Goal: Task Accomplishment & Management: Manage account settings

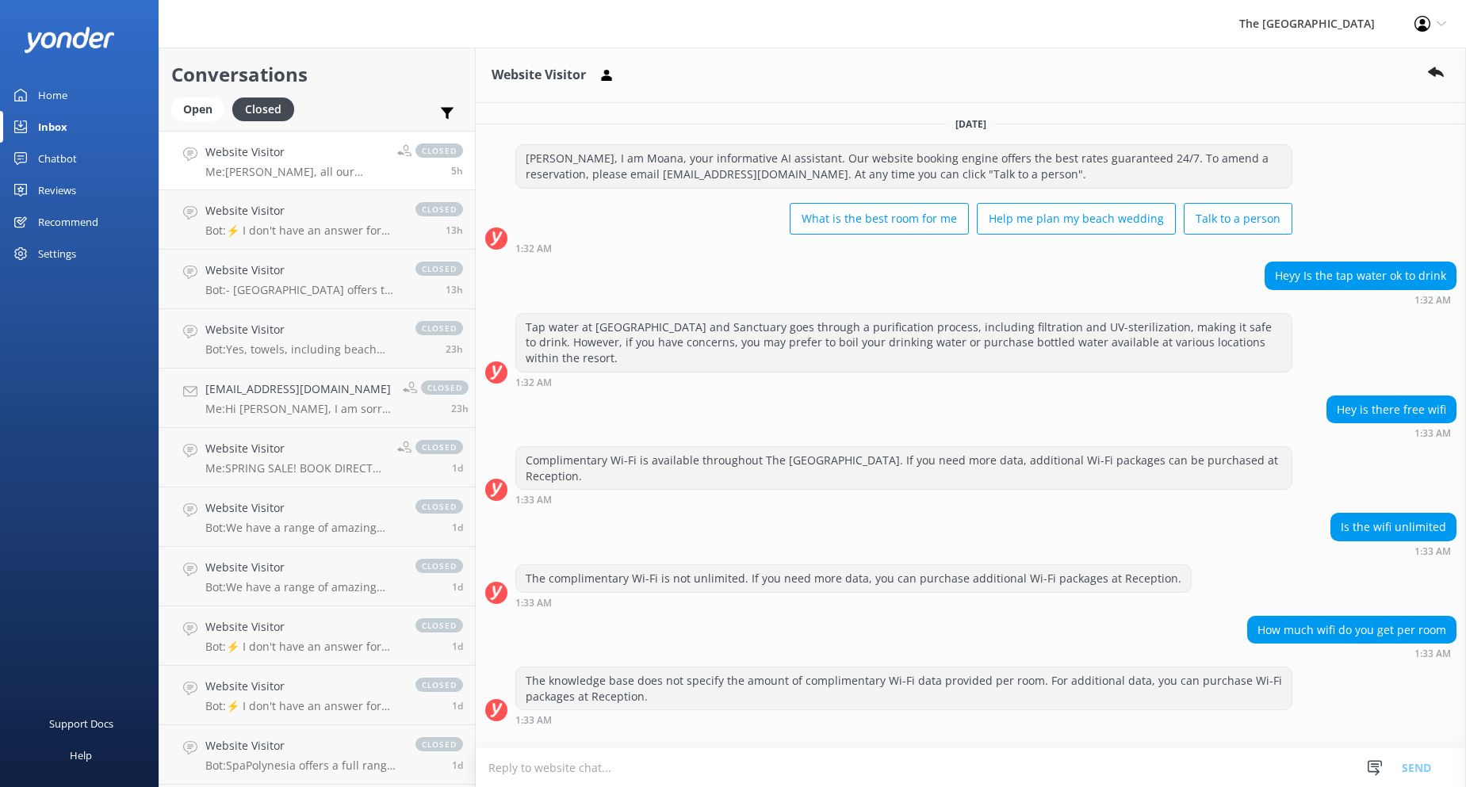
scroll to position [124, 0]
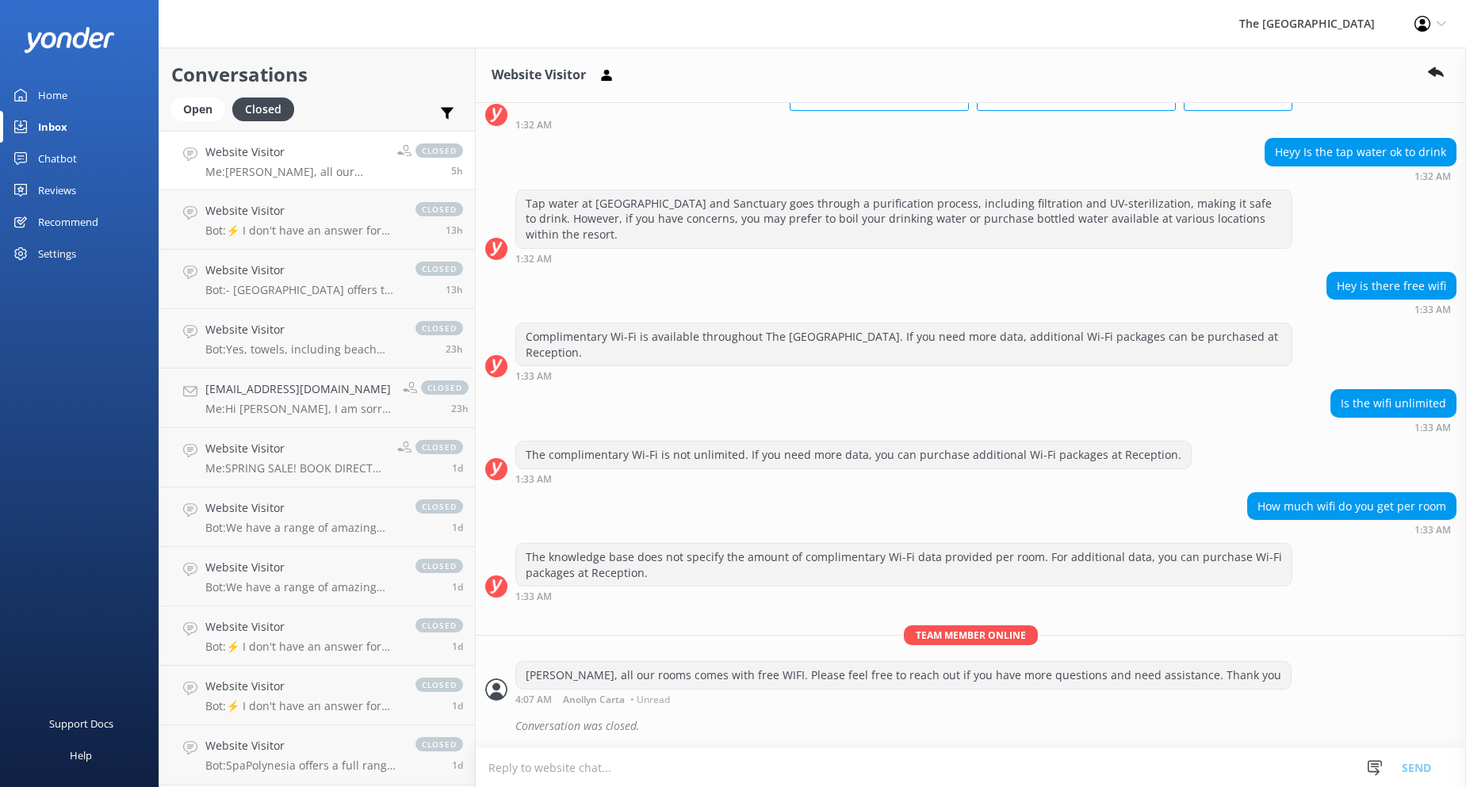
click at [59, 132] on div "Inbox" at bounding box center [52, 127] width 29 height 32
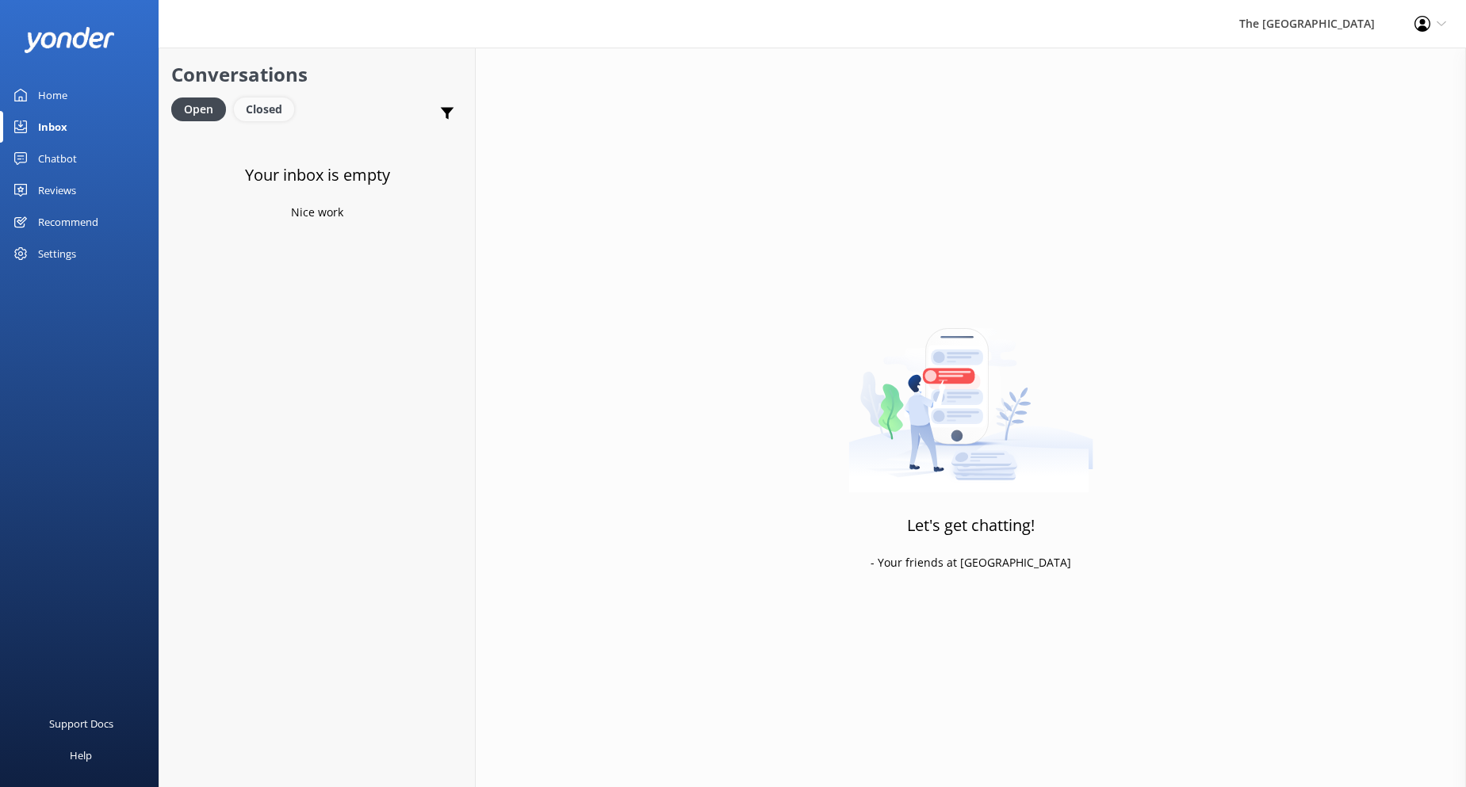
click at [264, 109] on div "Closed" at bounding box center [264, 109] width 60 height 24
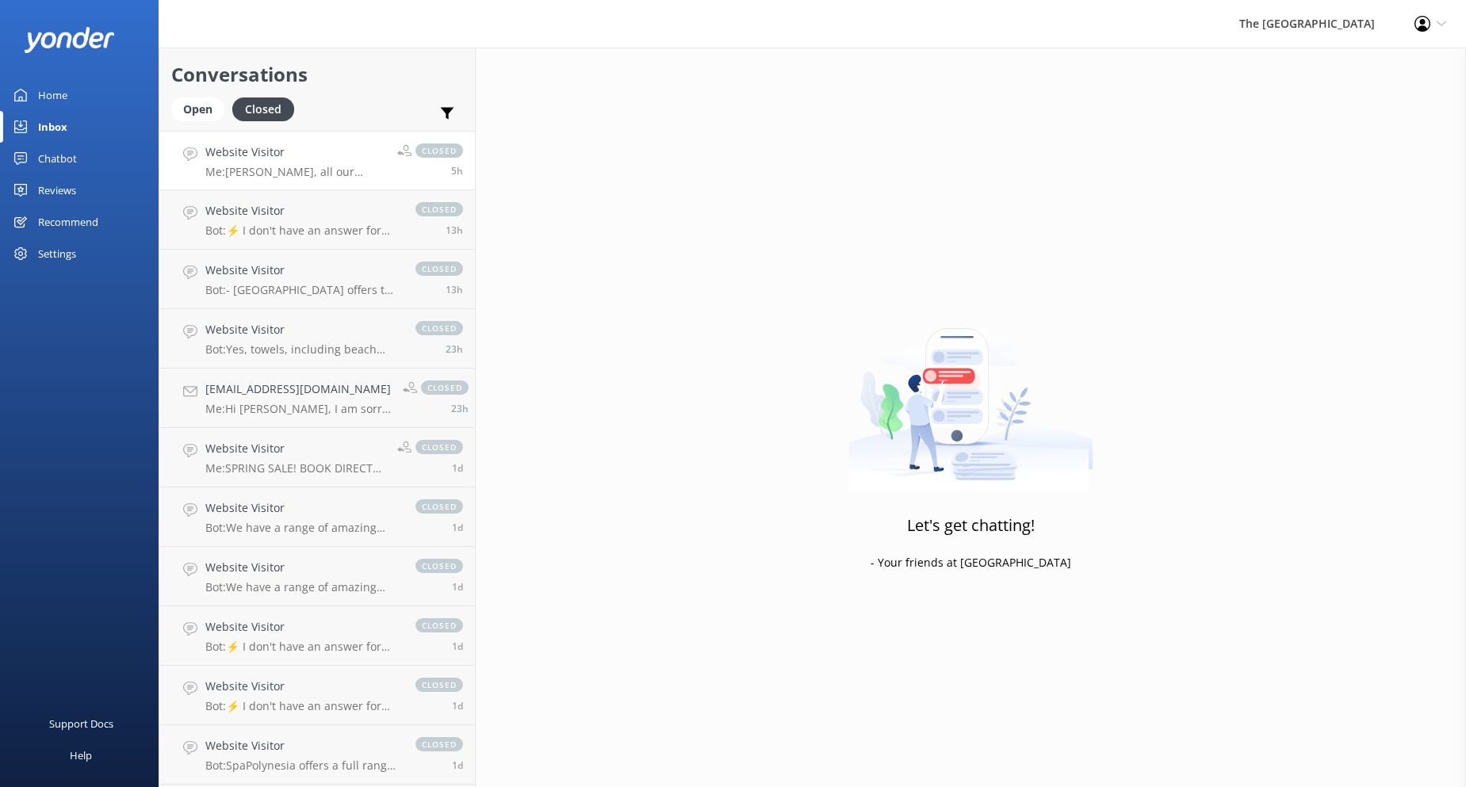
click at [254, 169] on p "Me: [PERSON_NAME], all our rooms comes with free WIFI. Please feel free to reac…" at bounding box center [295, 172] width 180 height 14
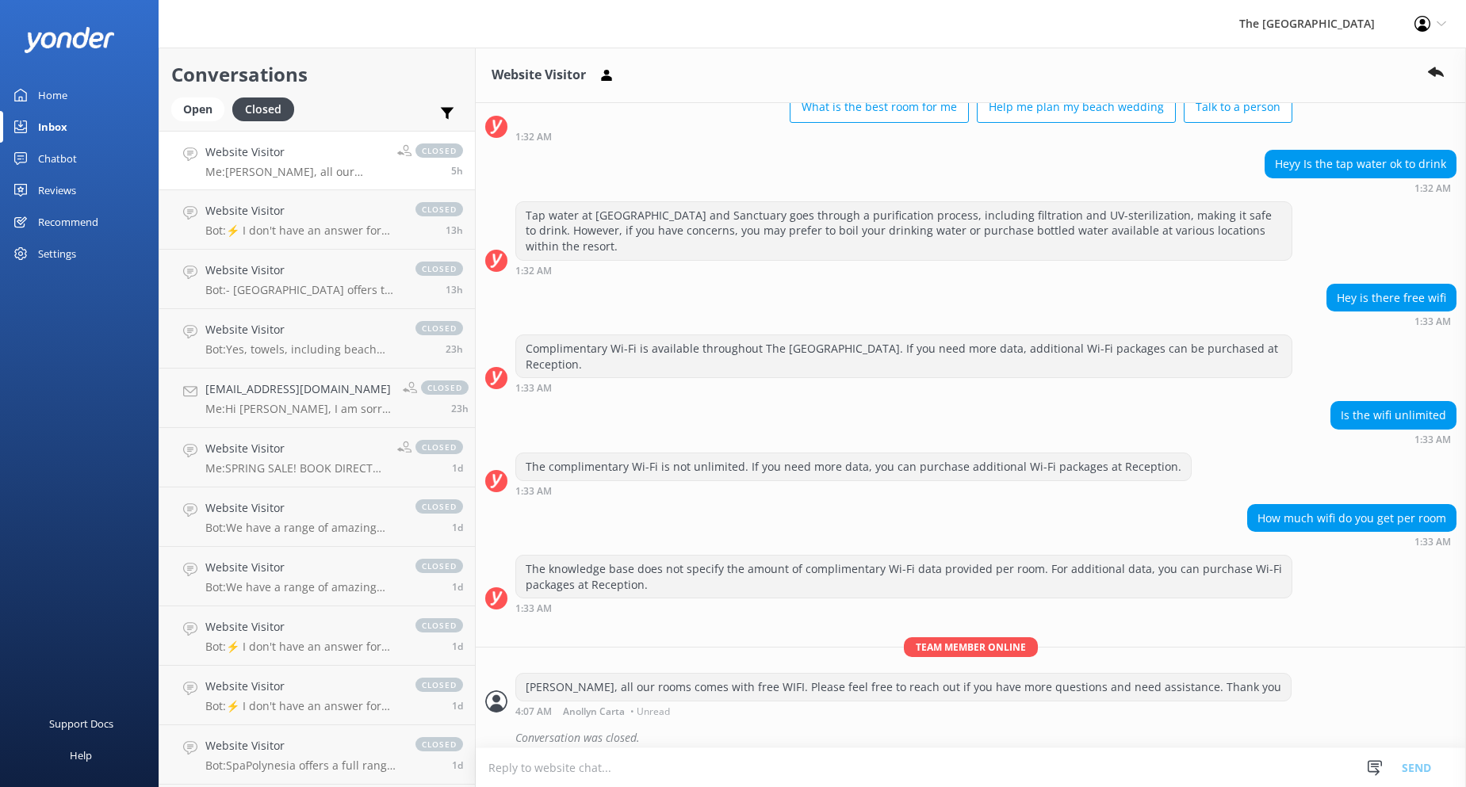
scroll to position [124, 0]
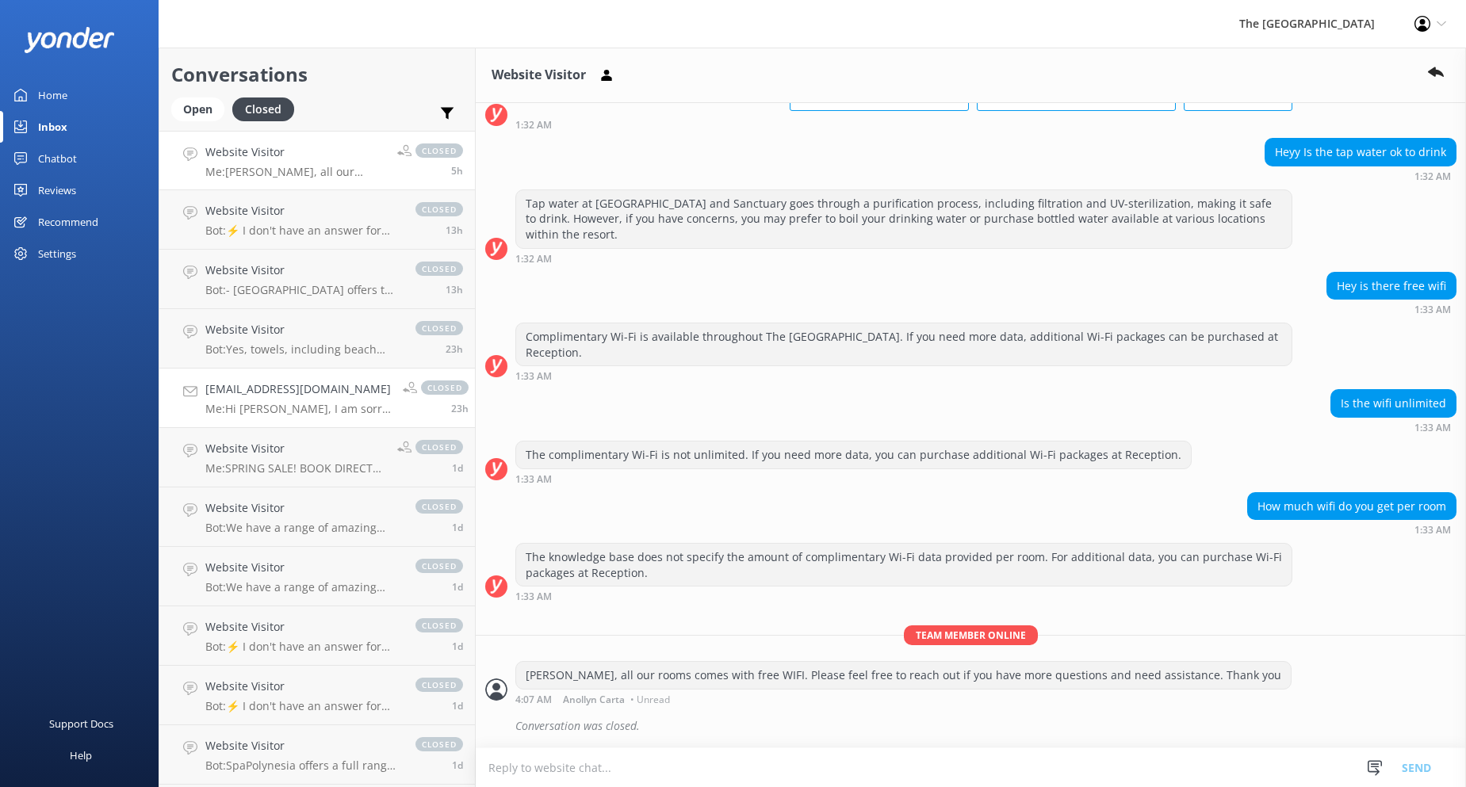
click at [252, 384] on h4 "[EMAIL_ADDRESS][DOMAIN_NAME]" at bounding box center [297, 388] width 185 height 17
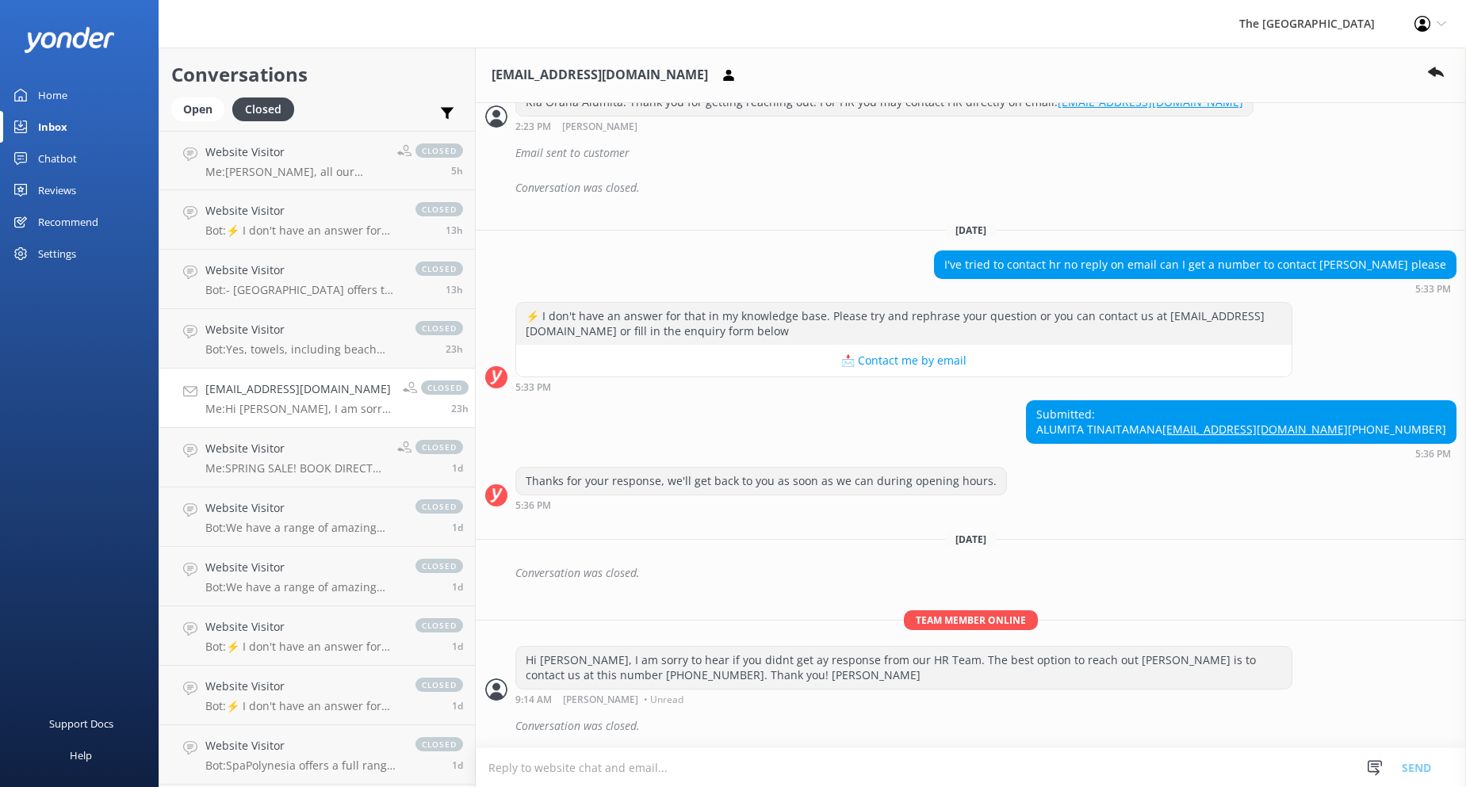
scroll to position [792, 0]
click at [1436, 75] on use at bounding box center [1436, 72] width 16 height 10
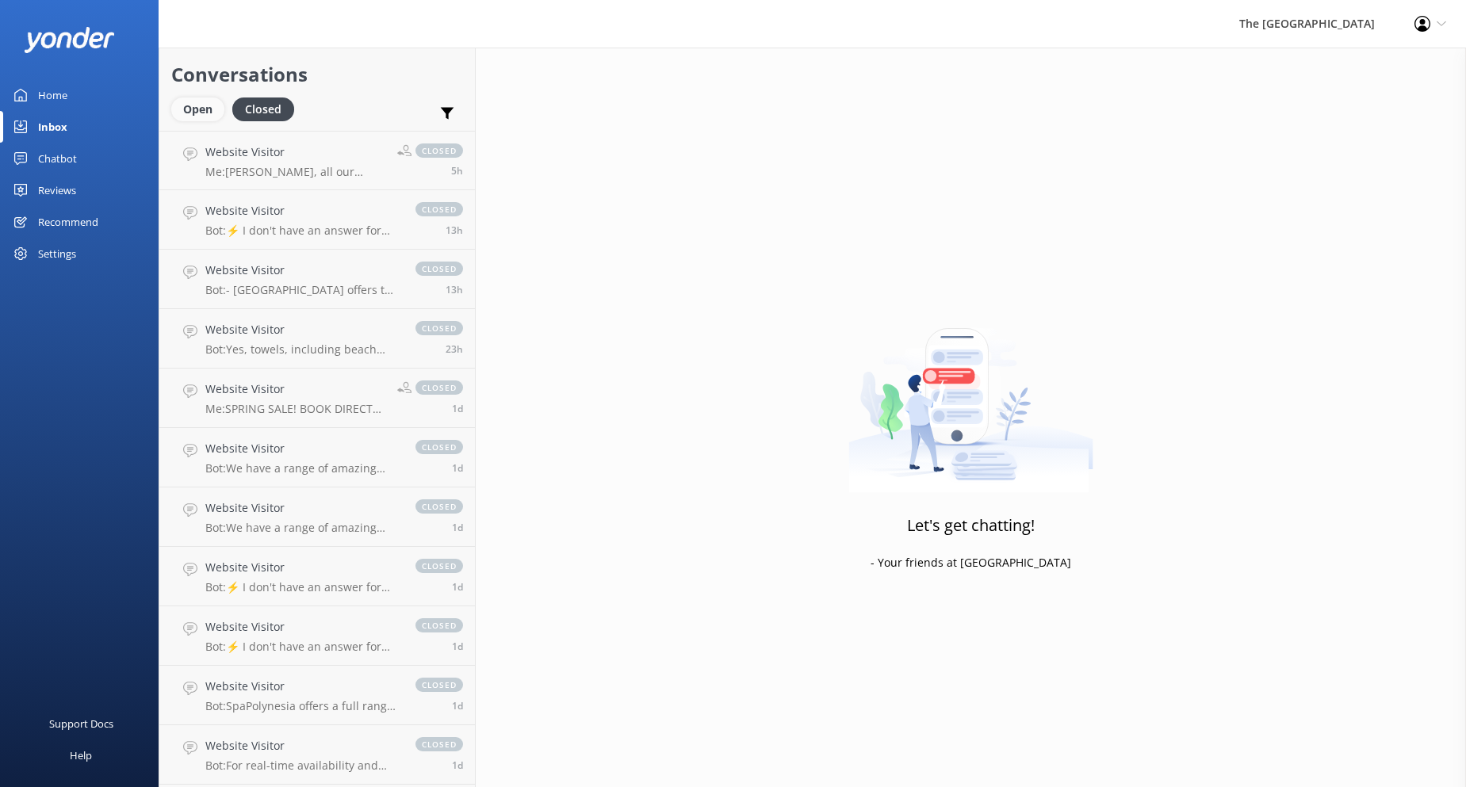
click at [193, 111] on div "Open" at bounding box center [197, 109] width 53 height 24
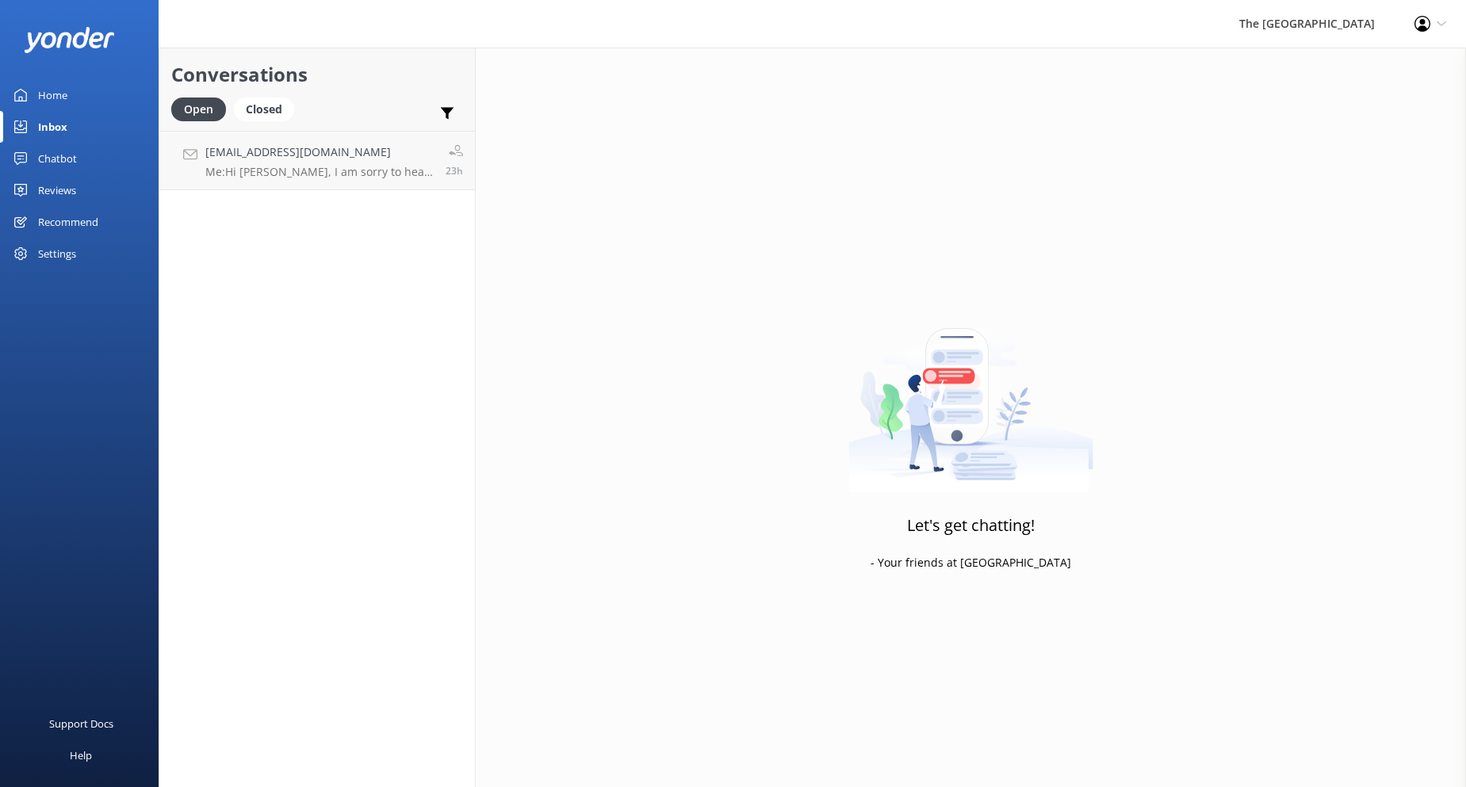
click at [59, 129] on div "Inbox" at bounding box center [52, 127] width 29 height 32
click at [259, 113] on div "Closed" at bounding box center [264, 109] width 60 height 24
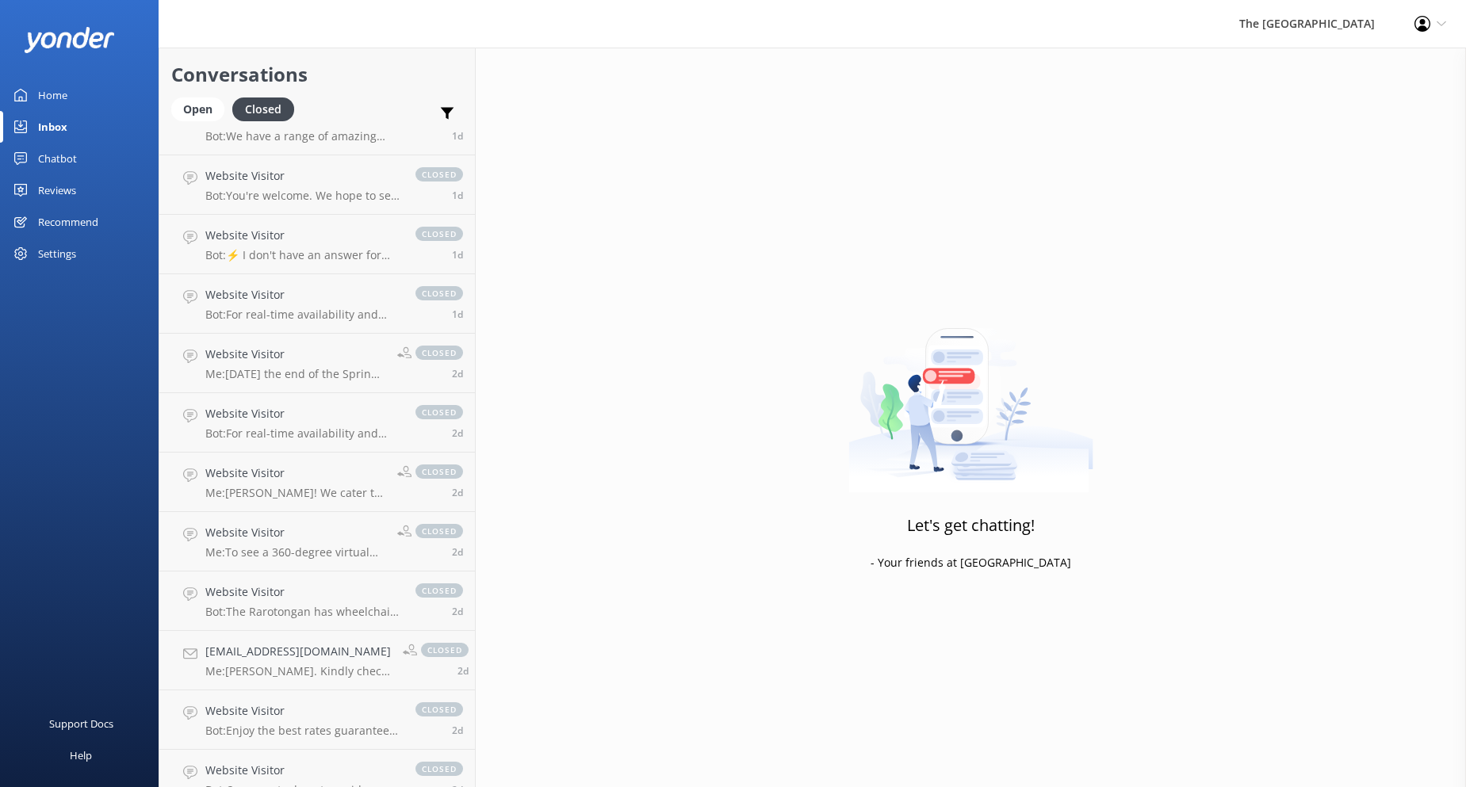
scroll to position [992, 0]
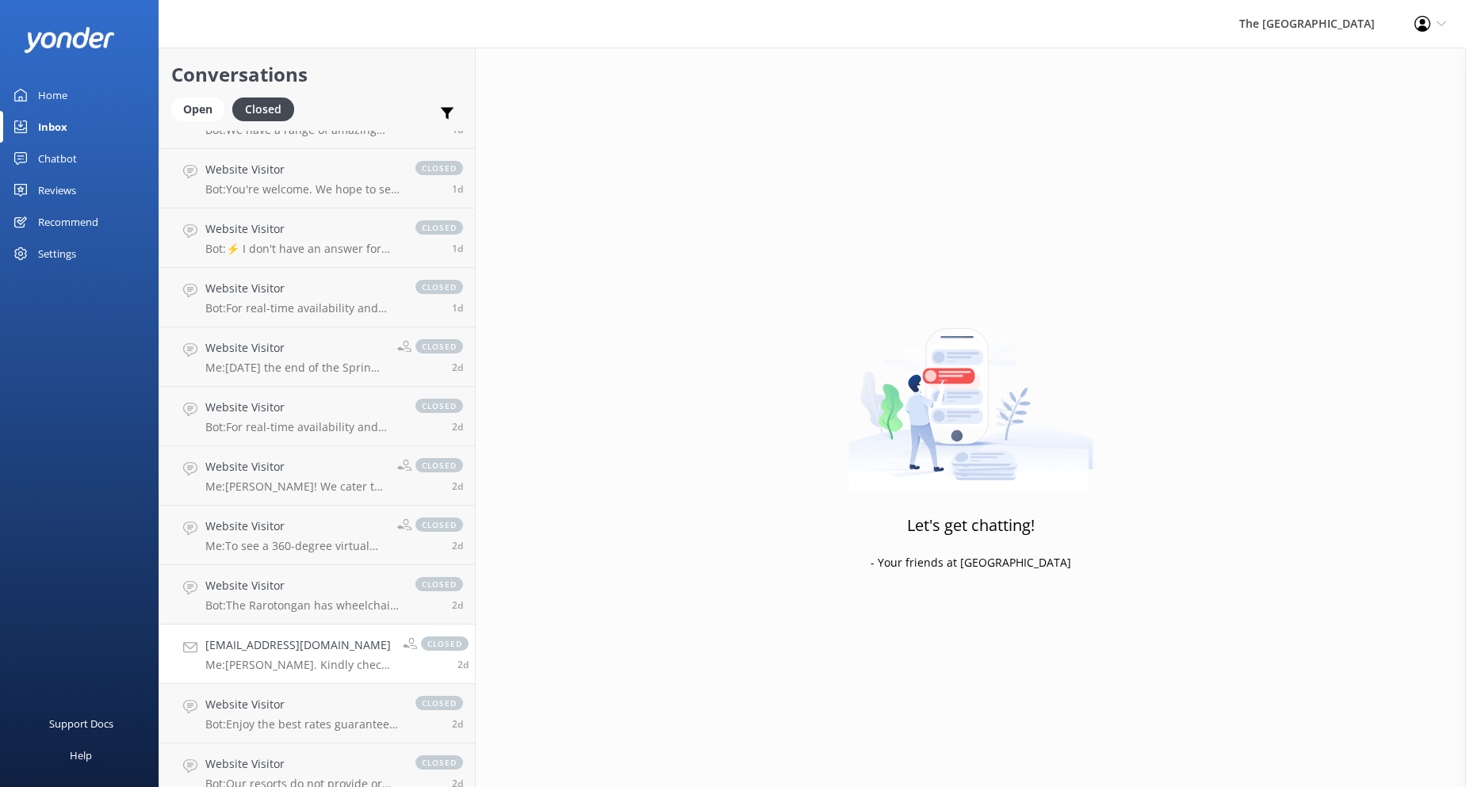
click at [234, 659] on p "Me: [PERSON_NAME]. Kindly check you inbox as I have sent you an email regarding…" at bounding box center [297, 665] width 185 height 14
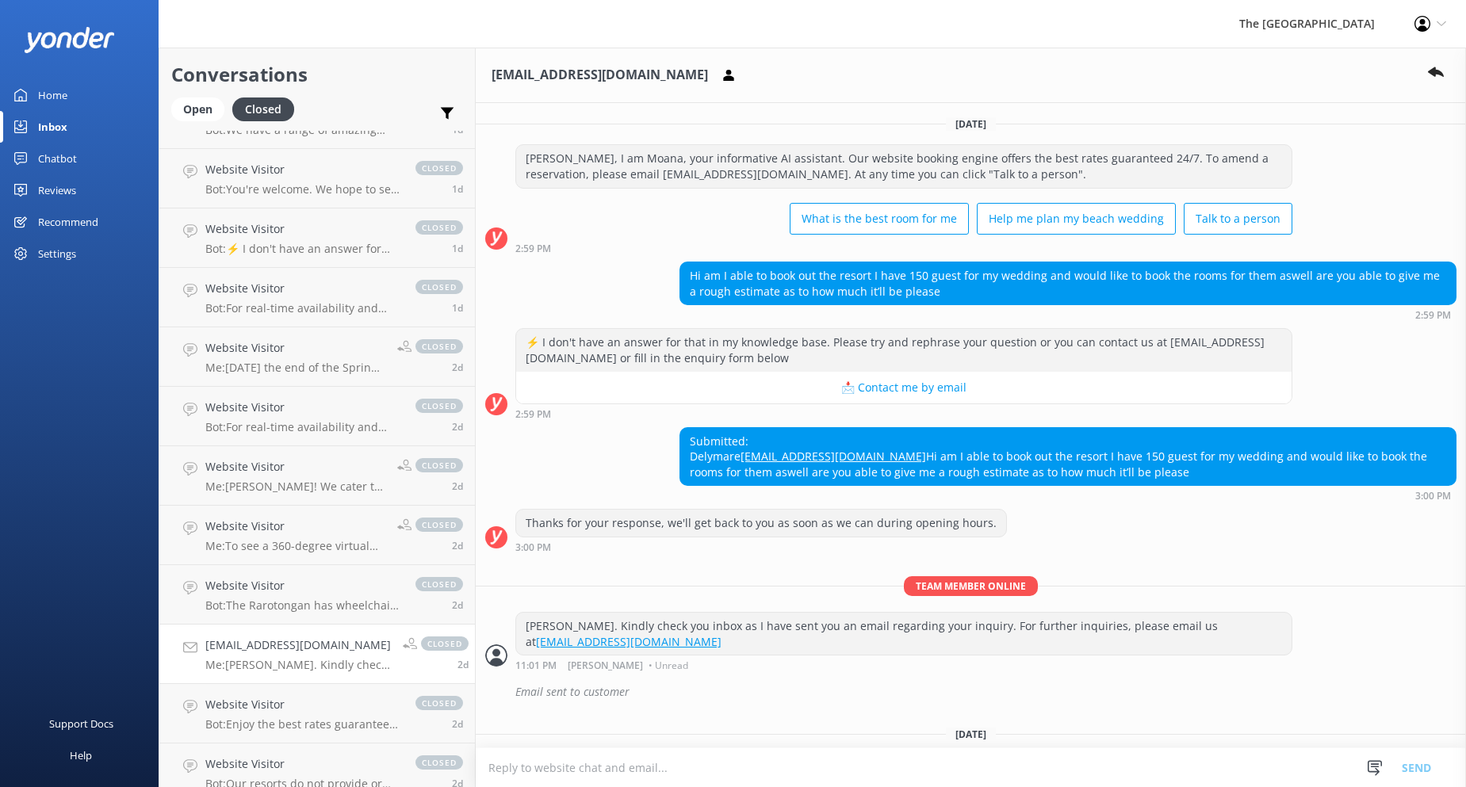
scroll to position [89, 0]
